Goal: Information Seeking & Learning: Learn about a topic

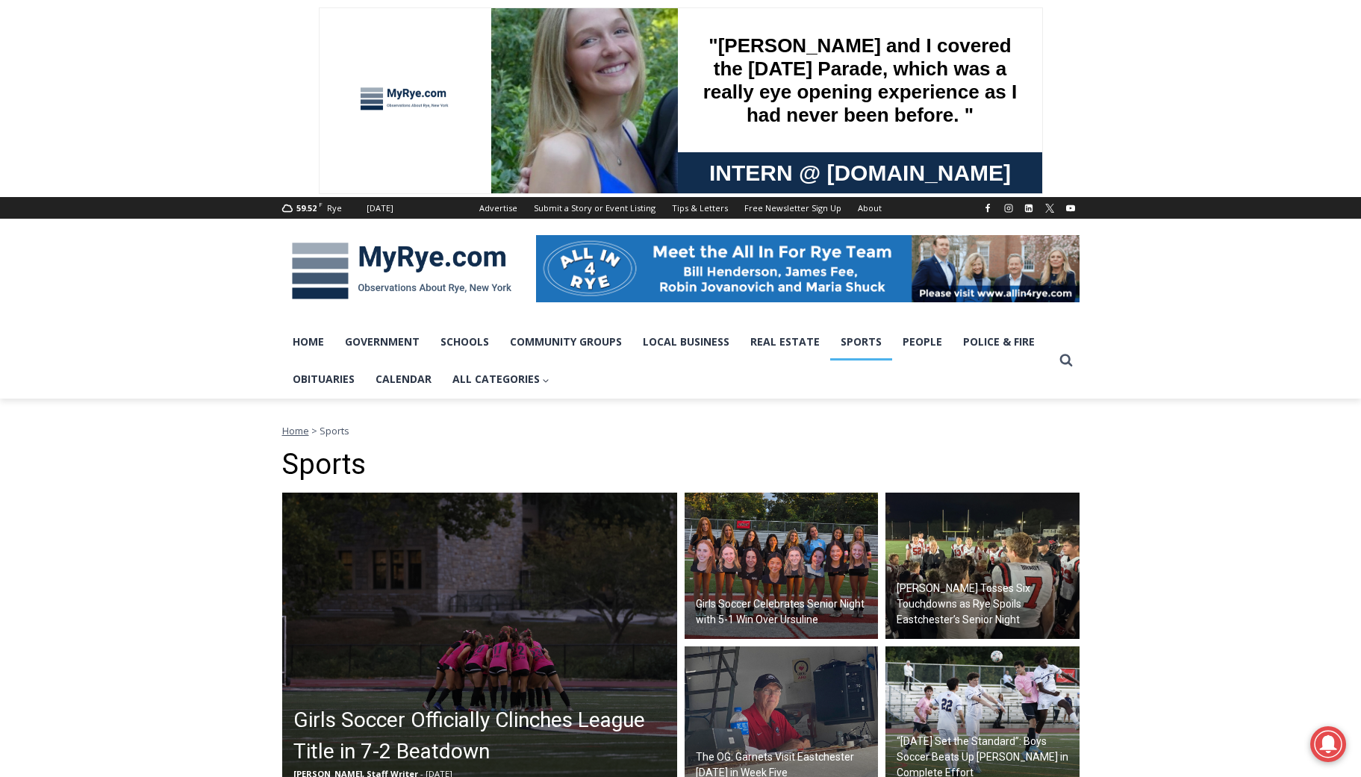
click at [852, 346] on link "Sports" at bounding box center [861, 341] width 62 height 37
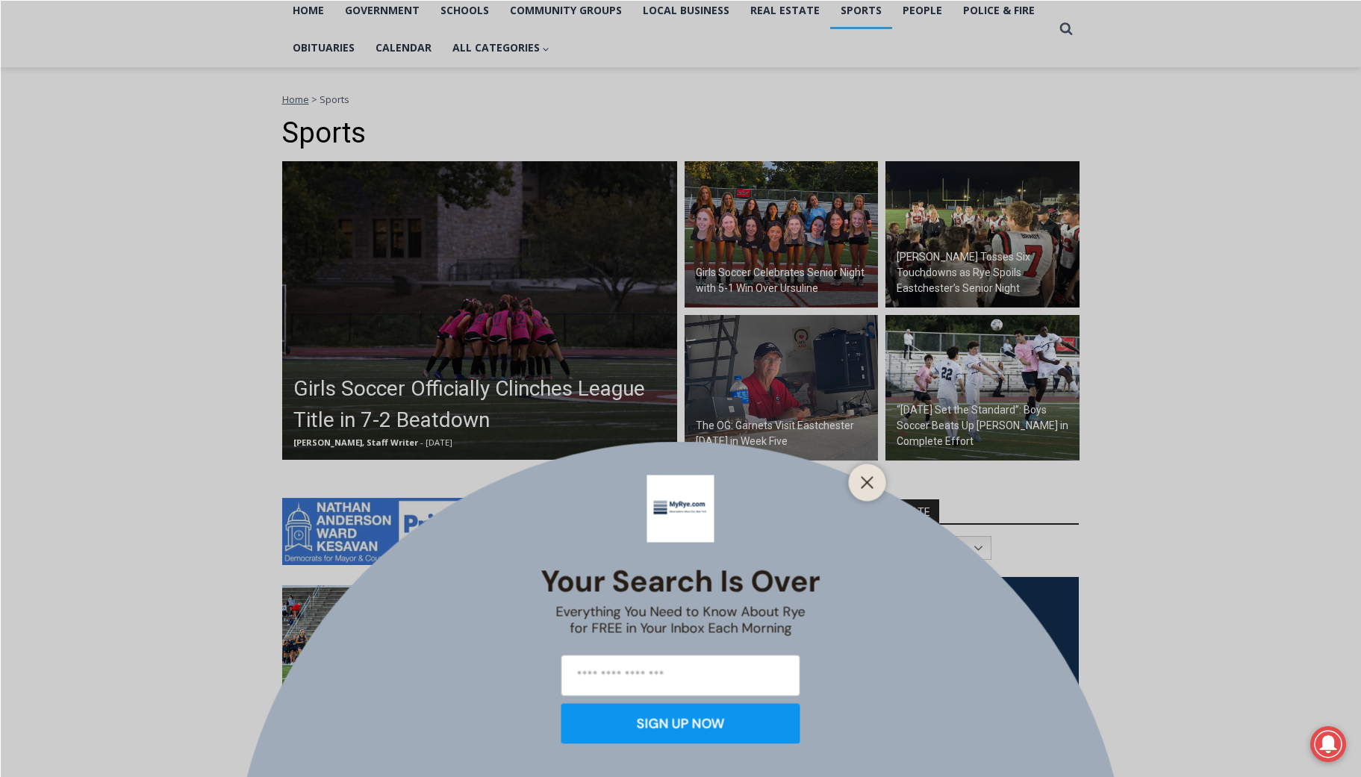
scroll to position [351, 0]
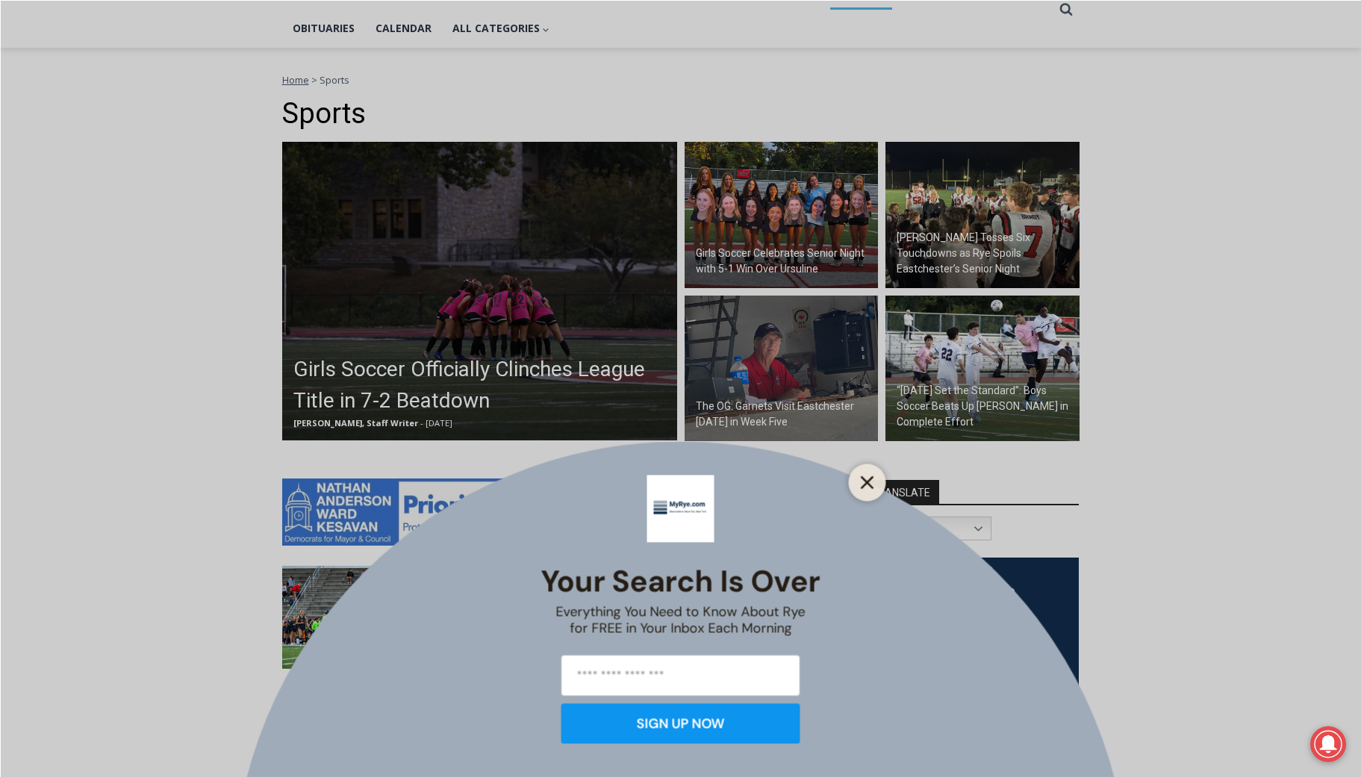
click at [864, 488] on icon "Close" at bounding box center [867, 482] width 13 height 13
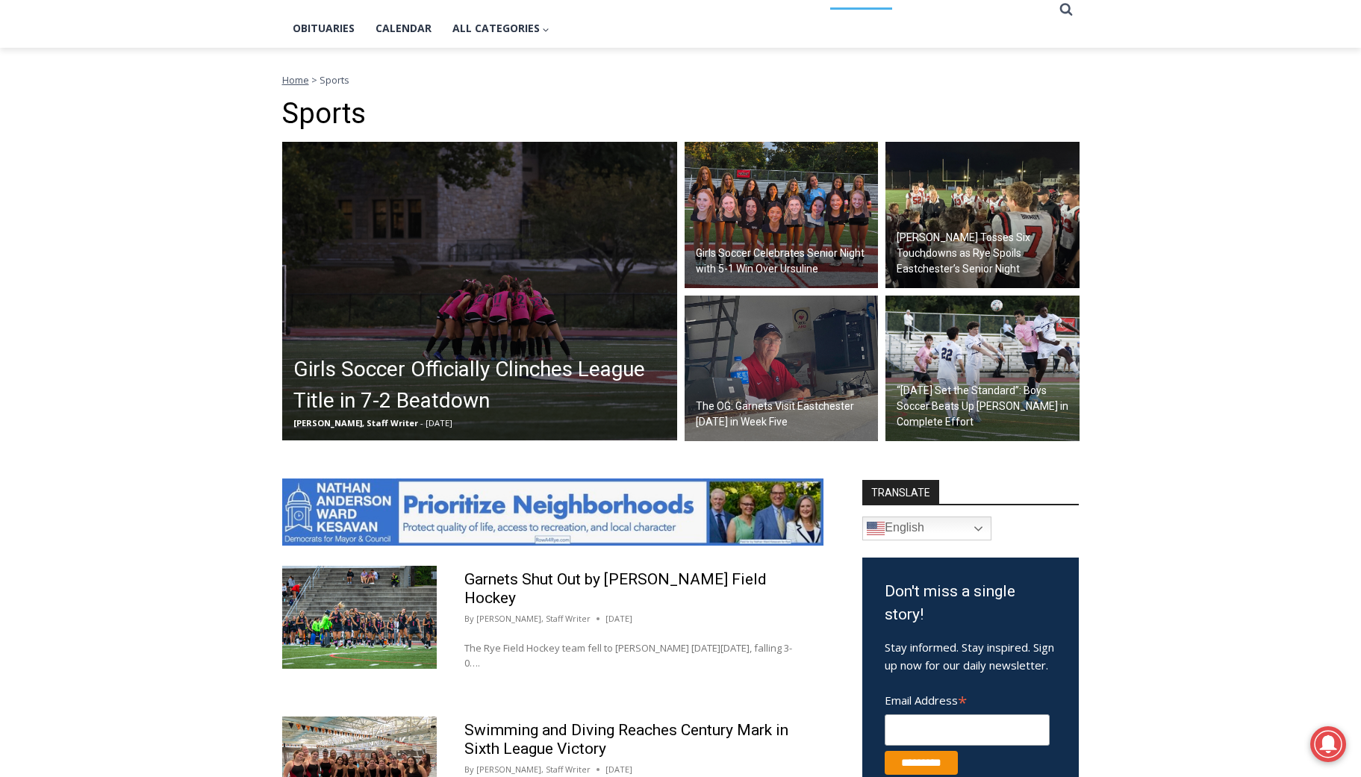
click at [574, 378] on h2 "Girls Soccer Officially Clinches League Title in 7-2 Beatdown" at bounding box center [483, 385] width 380 height 63
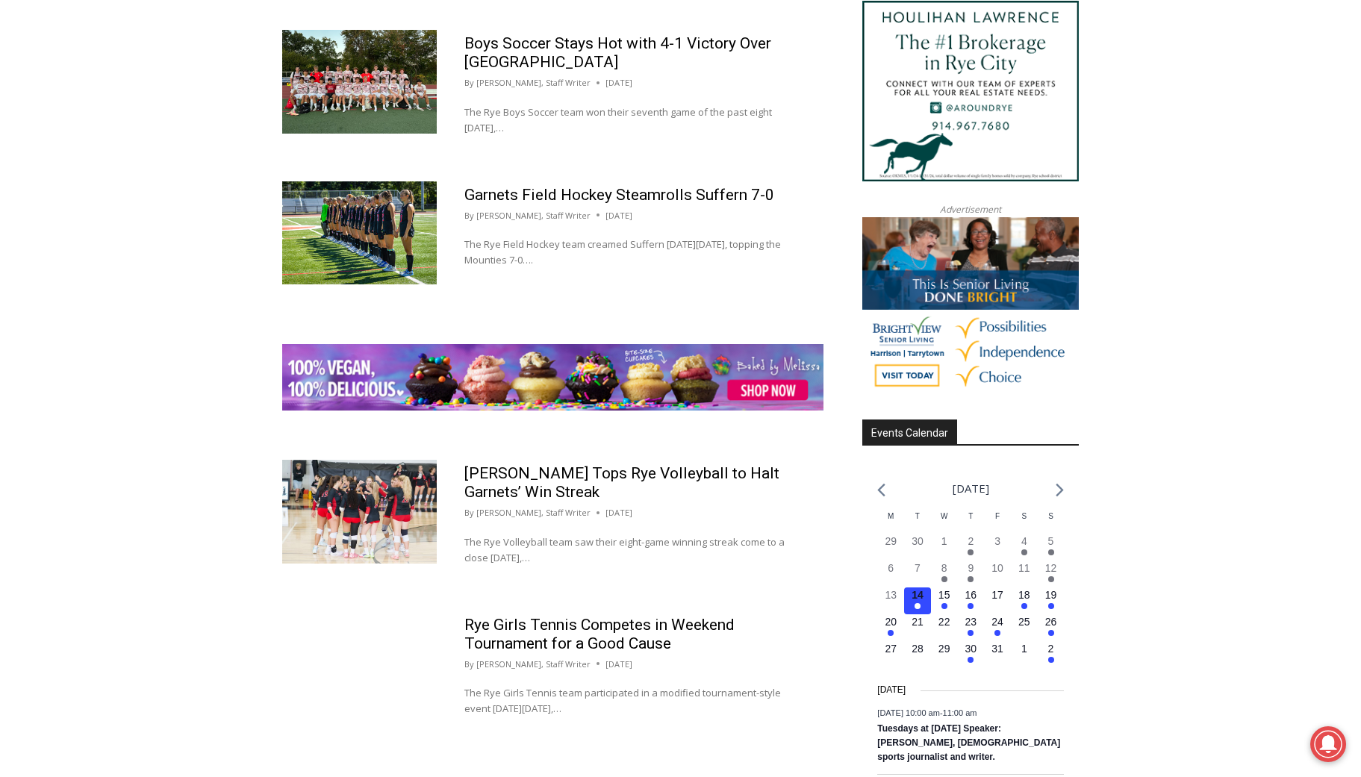
scroll to position [1663, 0]
